Goal: Task Accomplishment & Management: Manage account settings

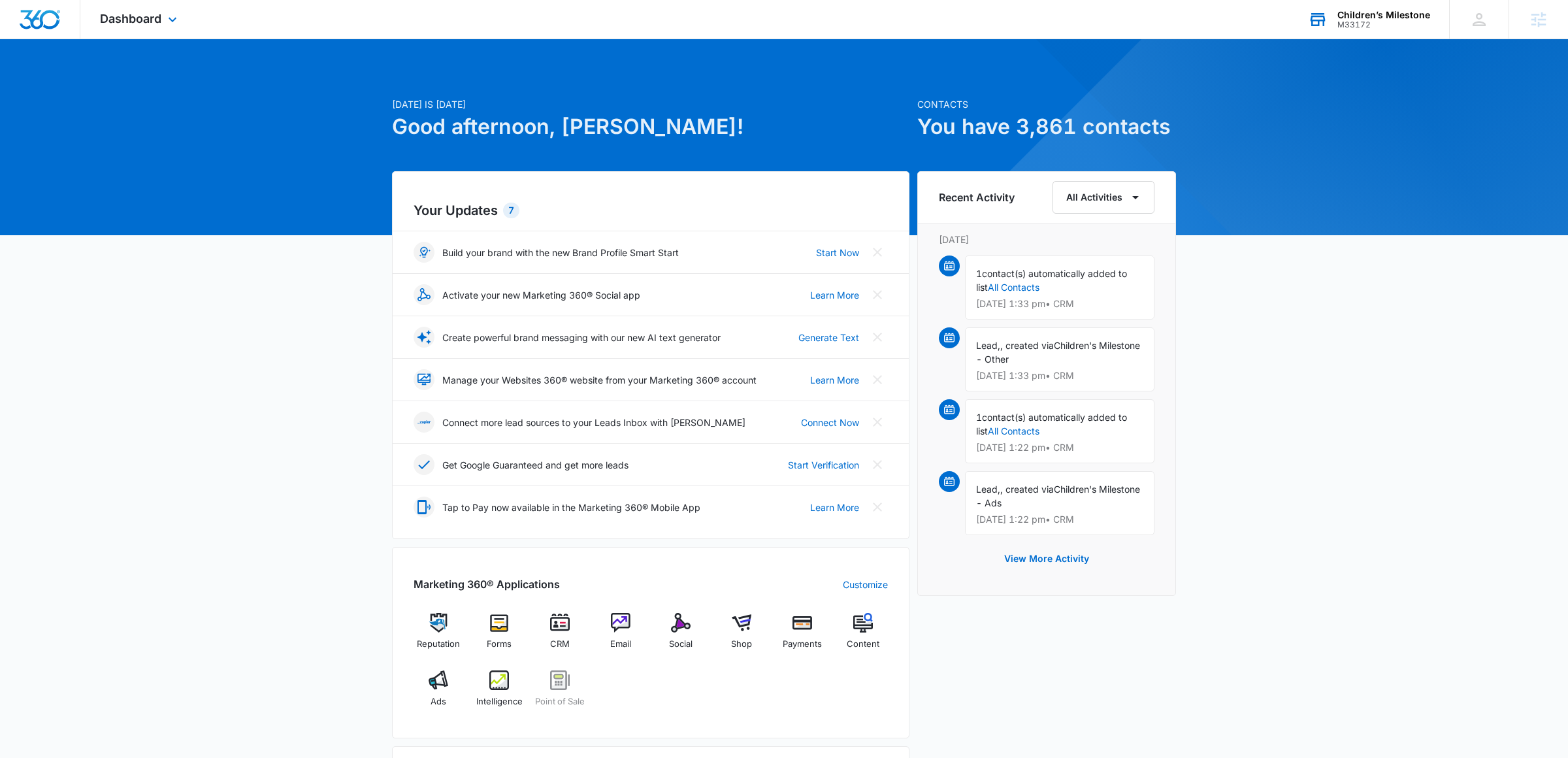
click at [1362, 4] on div "Children’s Milestone M33172 Your Accounts View All" at bounding box center [1369, 19] width 161 height 38
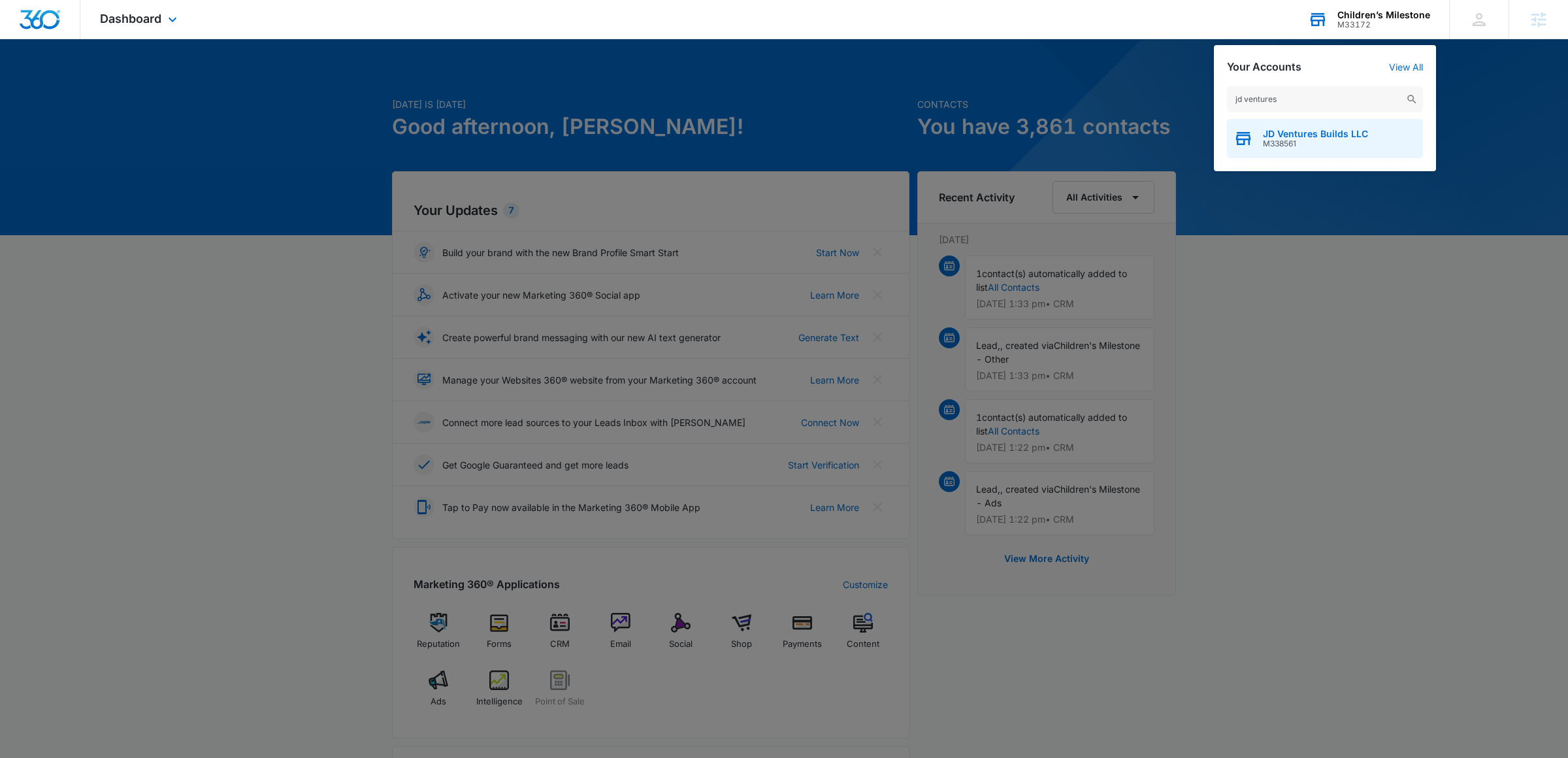
type input "jd ventures"
click at [1319, 144] on span "M338561" at bounding box center [1315, 143] width 105 height 9
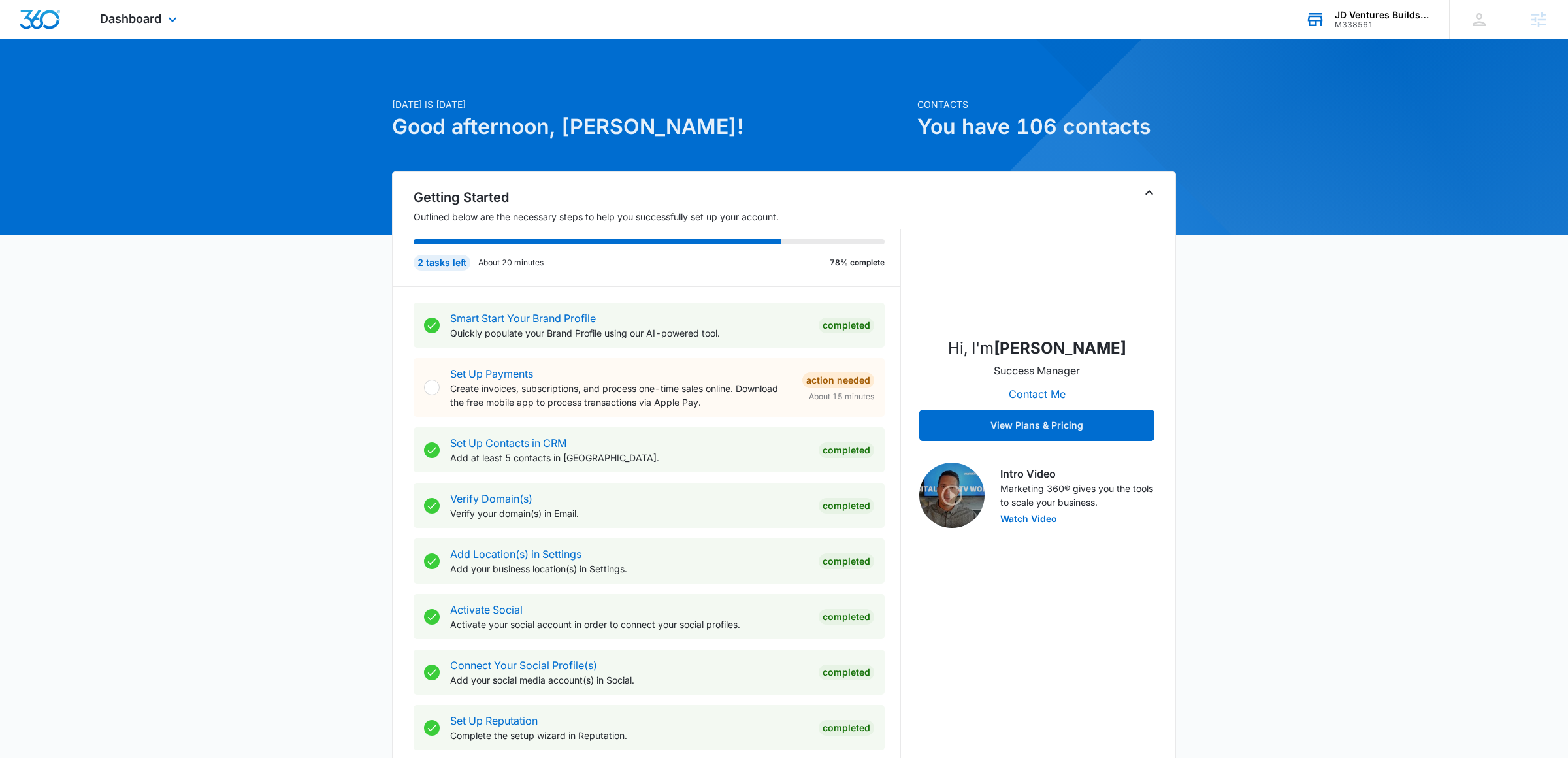
scroll to position [722, 0]
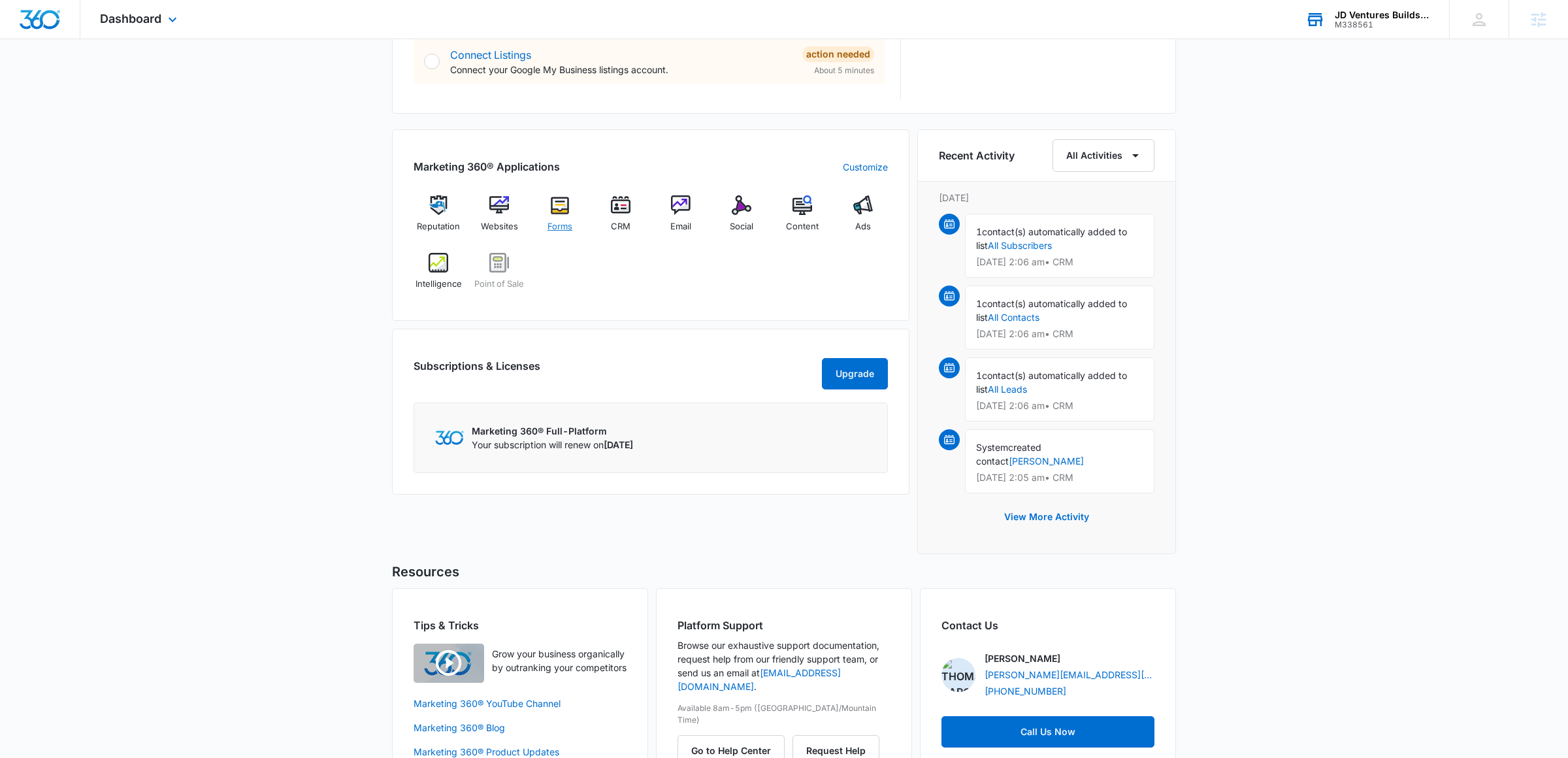
click at [562, 206] on img at bounding box center [560, 205] width 20 height 20
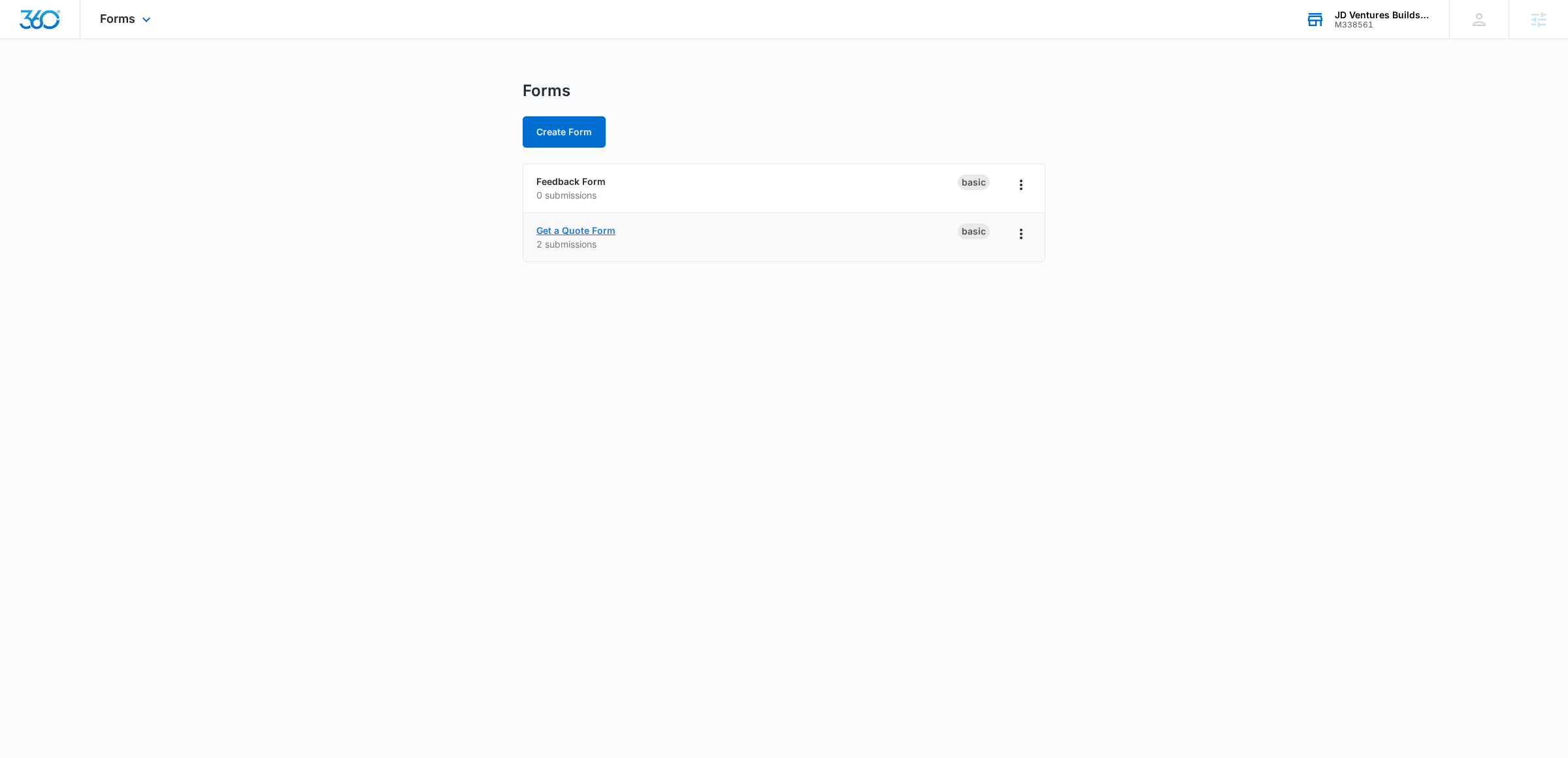
click at [573, 226] on link "Get a Quote Form" at bounding box center [576, 231] width 79 height 11
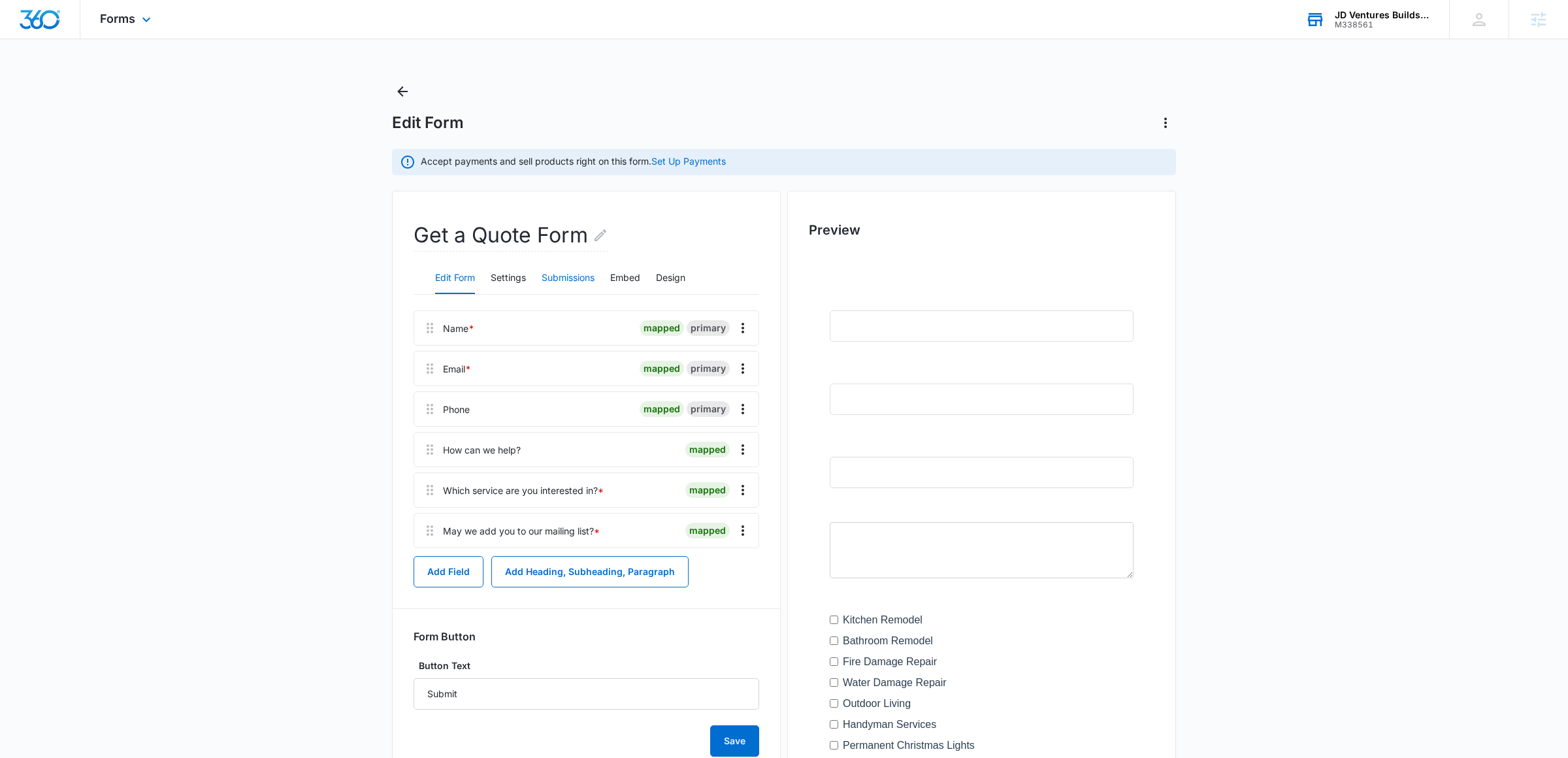
click at [579, 288] on button "Submissions" at bounding box center [568, 278] width 53 height 31
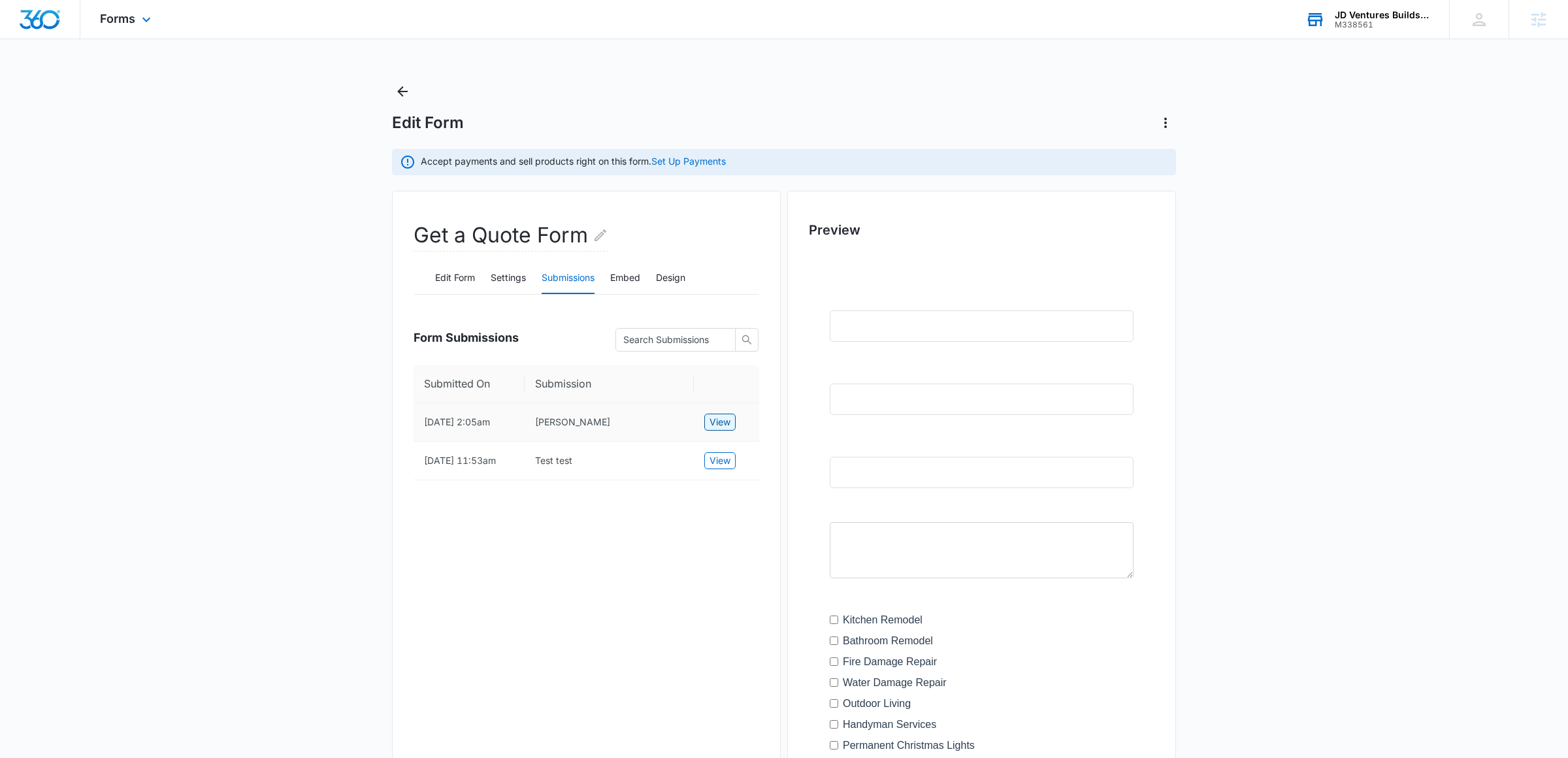
click at [725, 423] on span "View" at bounding box center [720, 422] width 21 height 14
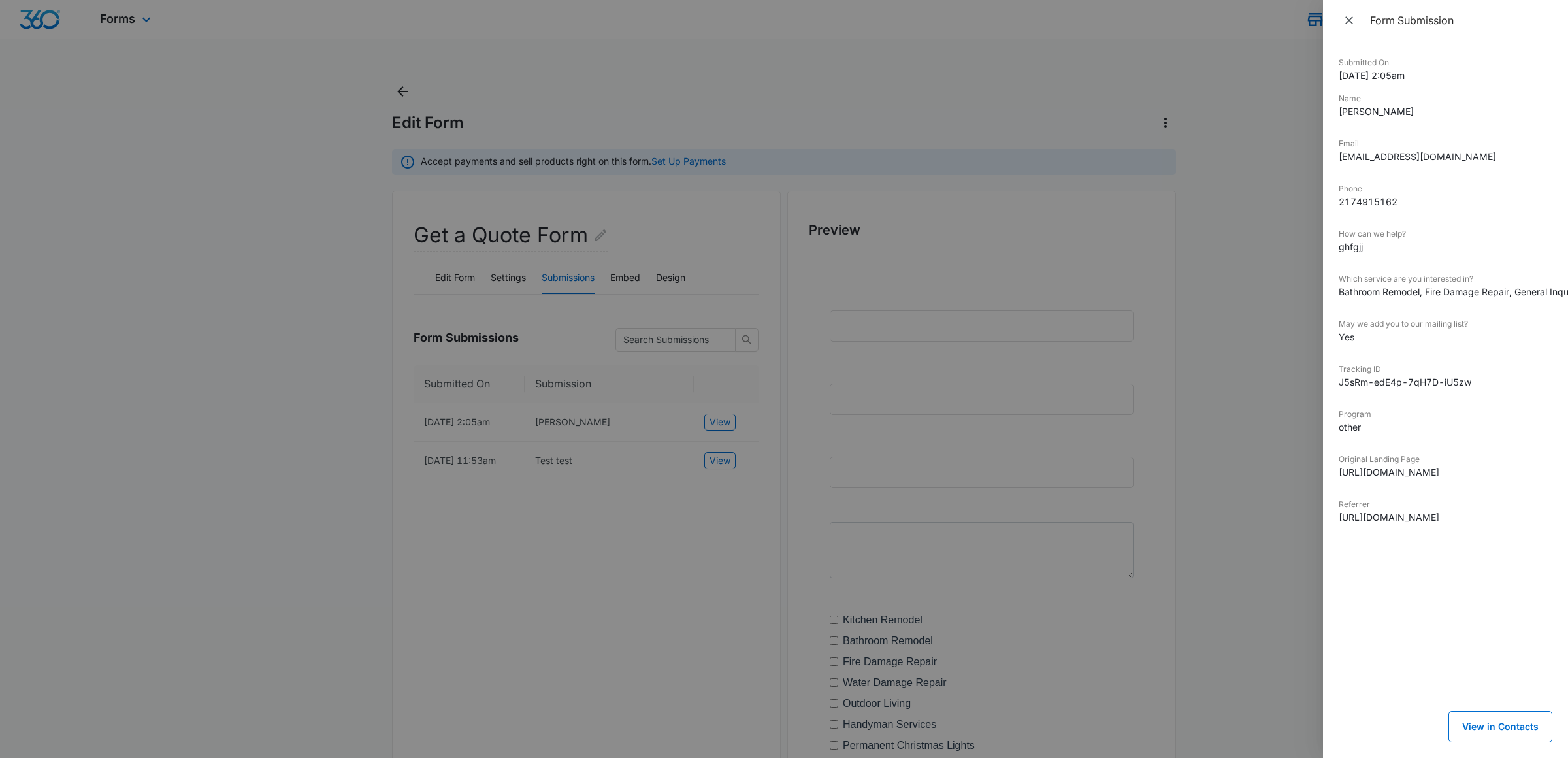
click at [1447, 293] on dd "Bathroom Remodel, Fire Damage Repair, General Inquiry, Handyman Services, Outdo…" at bounding box center [1446, 291] width 214 height 14
drag, startPoint x: 1447, startPoint y: 293, endPoint x: 1446, endPoint y: 524, distance: 231.0
click at [1447, 524] on dl "Submitted On 10/13/2025 2:05am Name michelle Email lstcll3@yahoo.com Phone 2174…" at bounding box center [1446, 300] width 214 height 487
click at [1446, 524] on div "Referrer https://www.jdventuresbuilds.com/" at bounding box center [1446, 515] width 214 height 35
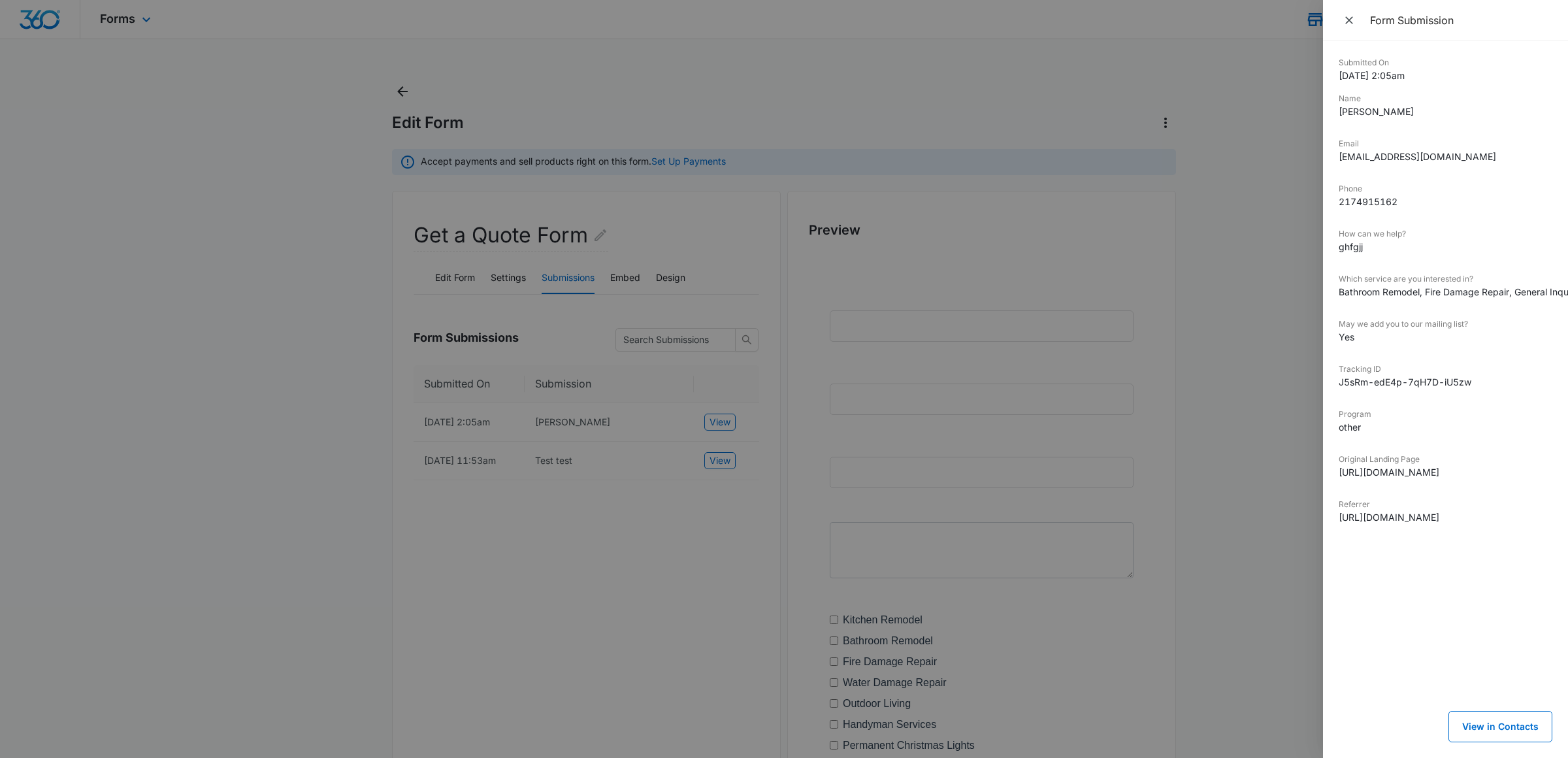
click at [1389, 105] on dd "[PERSON_NAME]" at bounding box center [1446, 111] width 214 height 14
drag, startPoint x: 1389, startPoint y: 105, endPoint x: 1394, endPoint y: 354, distance: 249.1
click at [1394, 354] on dl "Submitted On 10/13/2025 2:05am Name michelle Email lstcll3@yahoo.com Phone 2174…" at bounding box center [1446, 300] width 214 height 487
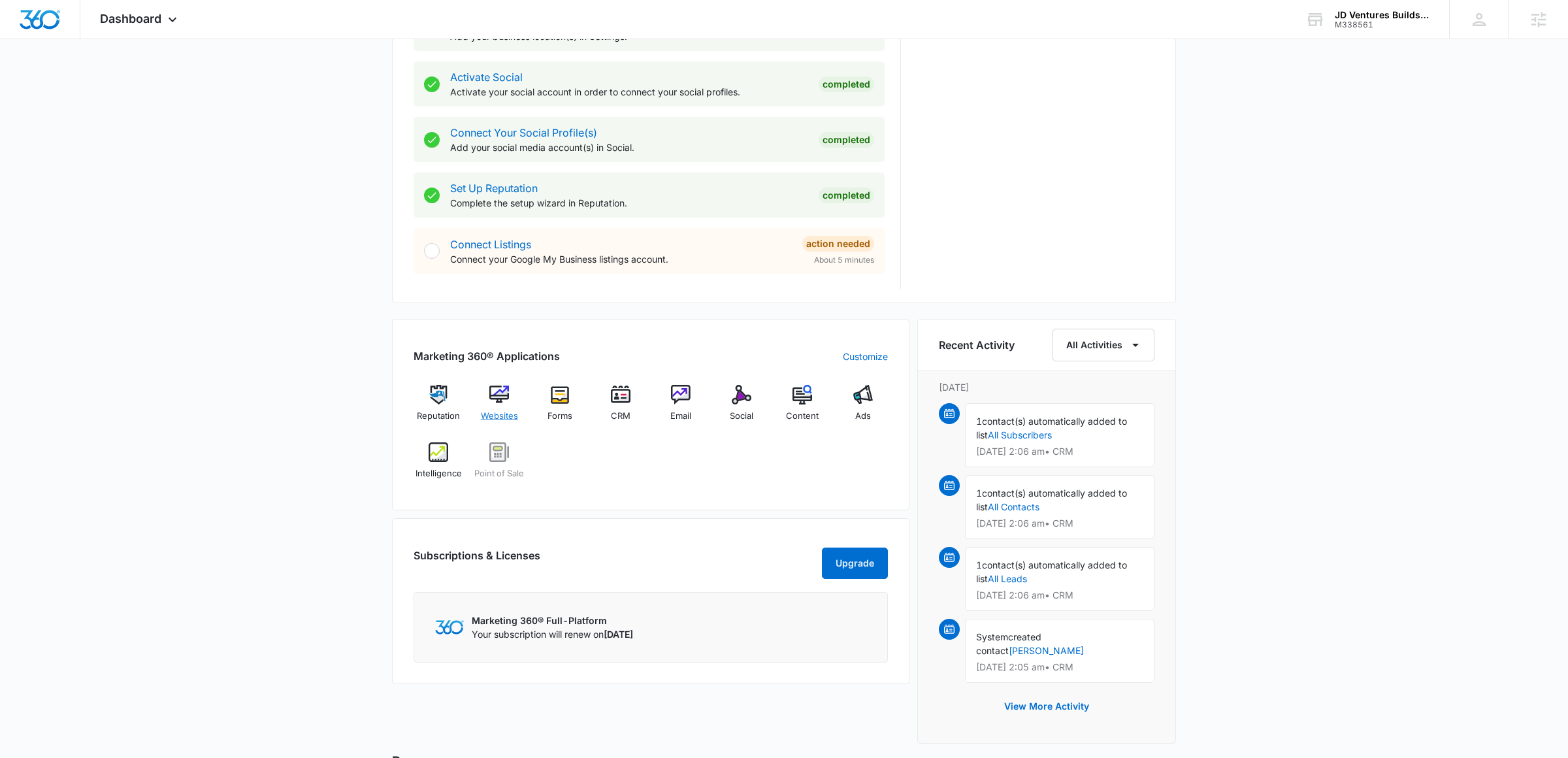
scroll to position [534, 0]
click at [497, 430] on div "Websites" at bounding box center [499, 407] width 51 height 47
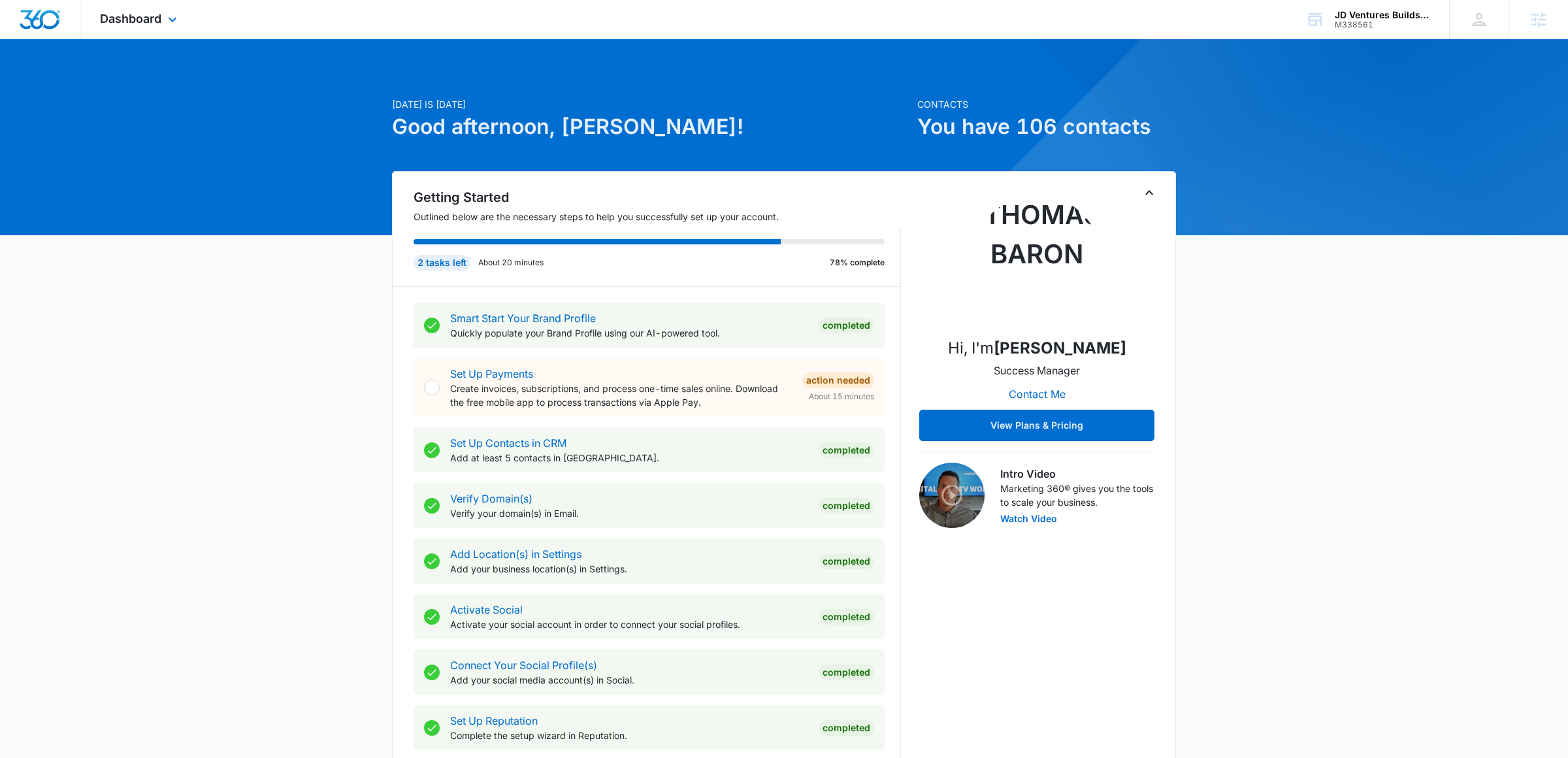
click at [156, 28] on div "Dashboard Apps Reputation Websites Forms CRM Email Social POS Content Ads Intel…" at bounding box center [140, 19] width 120 height 38
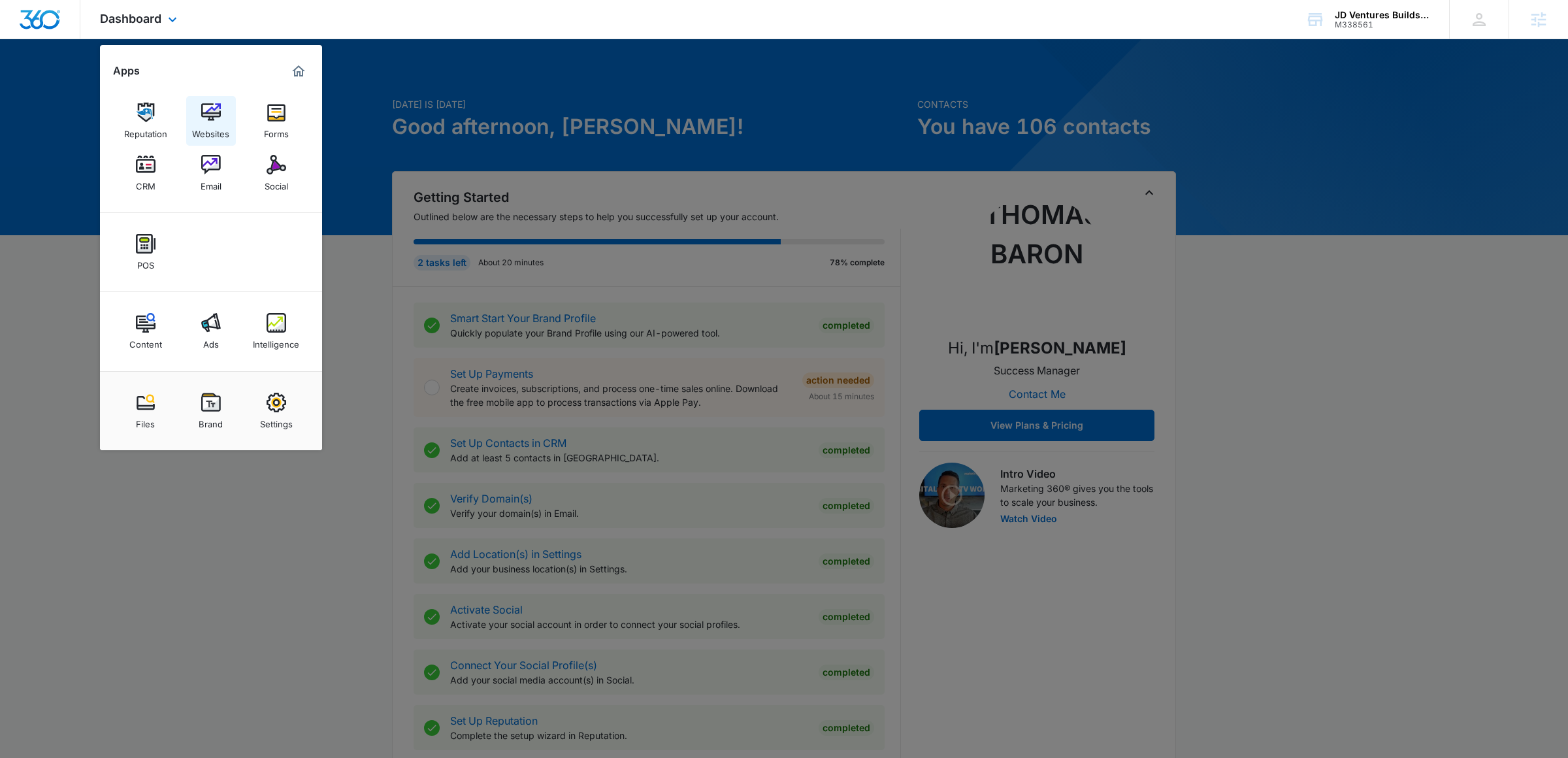
click at [210, 120] on img at bounding box center [211, 112] width 20 height 20
